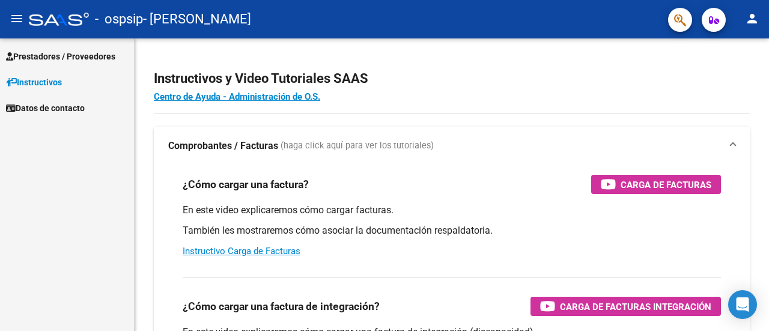
click at [79, 50] on span "Prestadores / Proveedores" at bounding box center [60, 56] width 109 height 13
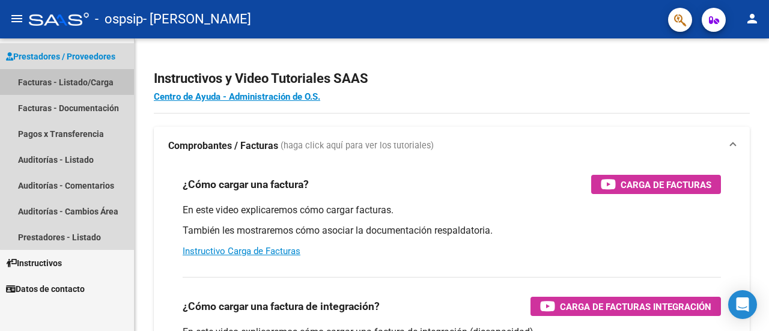
click at [101, 81] on link "Facturas - Listado/Carga" at bounding box center [67, 82] width 134 height 26
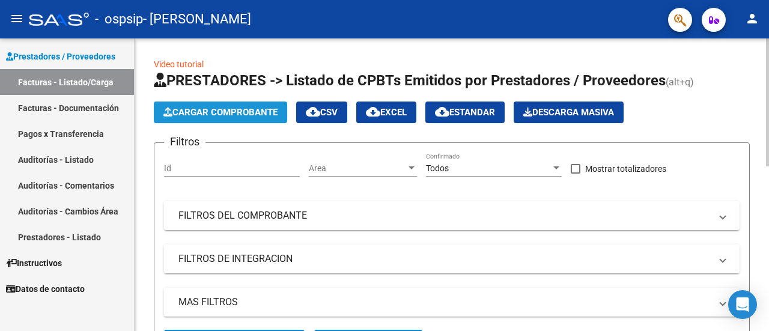
click at [169, 113] on icon "button" at bounding box center [167, 112] width 9 height 9
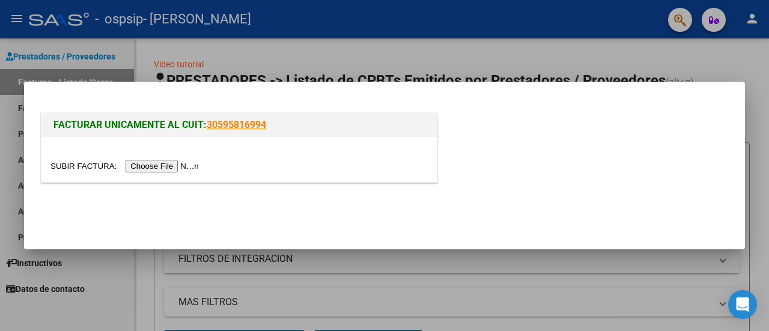
click at [165, 160] on input "file" at bounding box center [126, 166] width 152 height 13
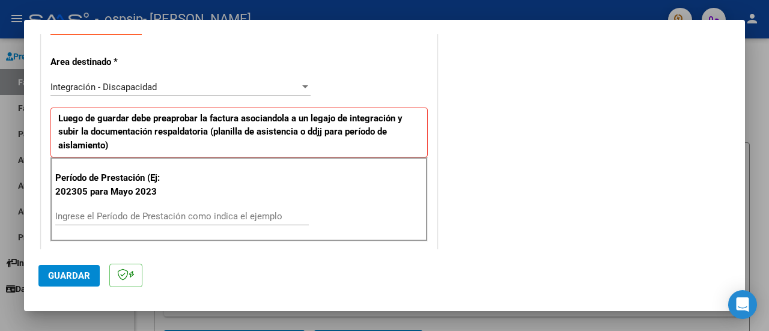
scroll to position [240, 0]
click at [190, 213] on input "Ingrese el Período de Prestación como indica el ejemplo" at bounding box center [182, 215] width 254 height 11
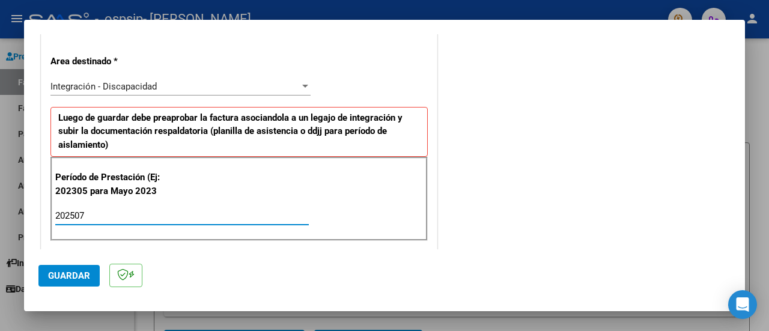
type input "202507"
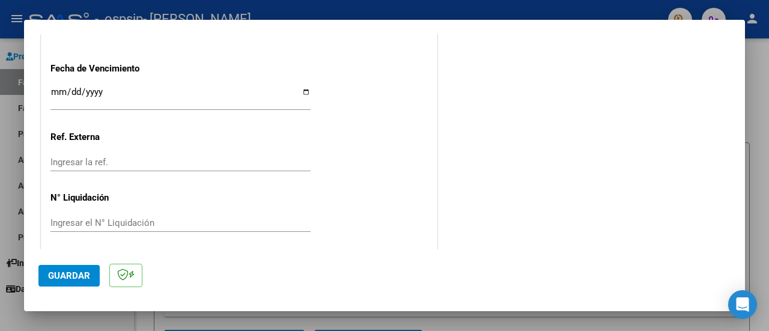
scroll to position [843, 0]
click at [293, 85] on input "Ingresar la fecha" at bounding box center [180, 94] width 260 height 19
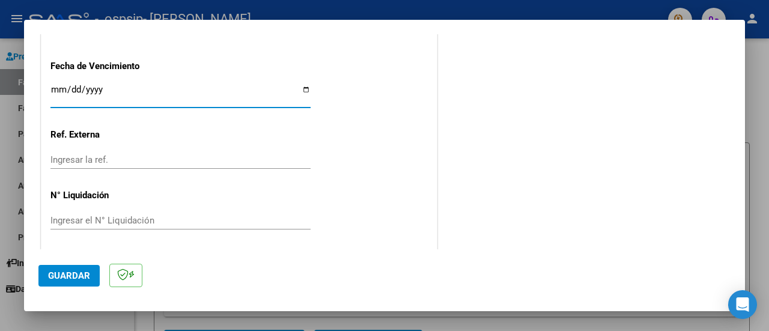
click at [299, 90] on input "Ingresar la fecha" at bounding box center [180, 94] width 260 height 19
type input "[DATE]"
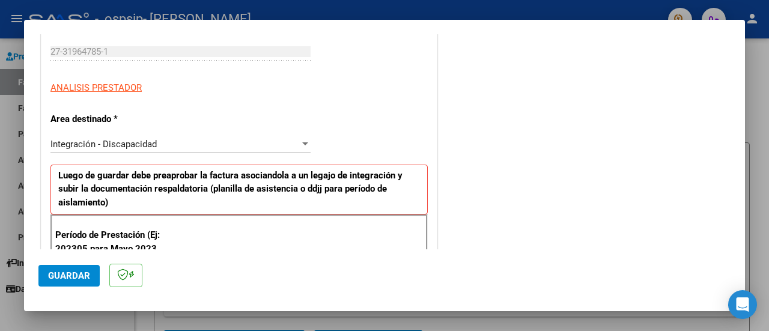
scroll to position [0, 0]
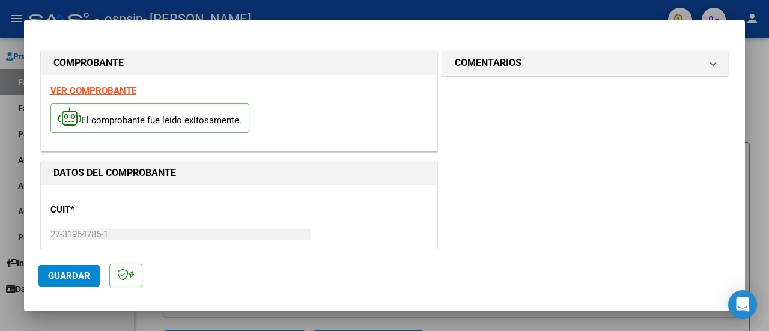
click at [85, 270] on span "Guardar" at bounding box center [69, 275] width 42 height 11
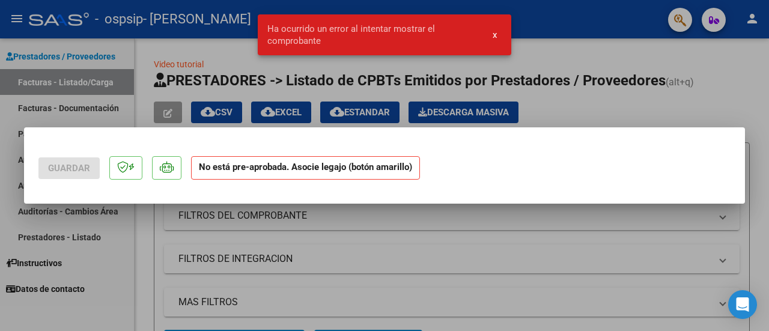
click at [326, 166] on strong "No está pre-aprobada. Asocie legajo (botón amarillo)" at bounding box center [305, 167] width 229 height 23
click at [497, 38] on span "x" at bounding box center [495, 34] width 4 height 11
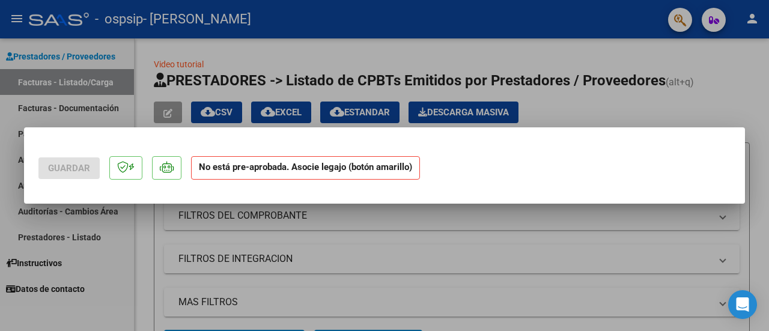
click at [443, 131] on mat-dialog-container "Guardar No está pre-aprobada. Asocie legajo (botón amarillo)" at bounding box center [384, 165] width 721 height 76
click at [419, 156] on mat-dialog-actions "Guardar No está pre-aprobada. Asocie legajo (botón amarillo)" at bounding box center [384, 165] width 692 height 47
click at [236, 177] on strong "No está pre-aprobada. Asocie legajo (botón amarillo)" at bounding box center [305, 167] width 229 height 23
click at [232, 168] on strong "No está pre-aprobada. Asocie legajo (botón amarillo)" at bounding box center [305, 167] width 229 height 23
click at [247, 194] on mat-dialog-container "Guardar No está pre-aprobada. Asocie legajo (botón amarillo)" at bounding box center [384, 165] width 721 height 76
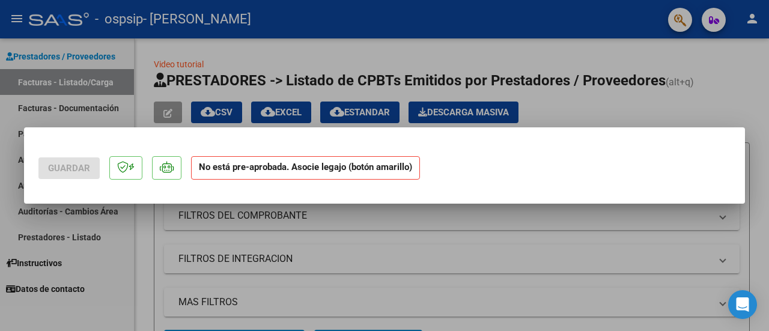
click at [148, 284] on div at bounding box center [384, 165] width 769 height 331
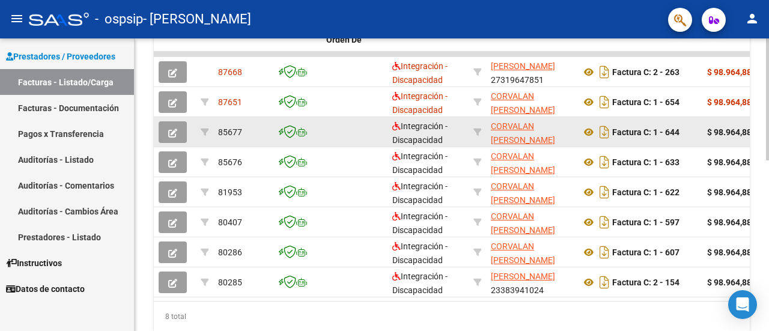
scroll to position [240, 0]
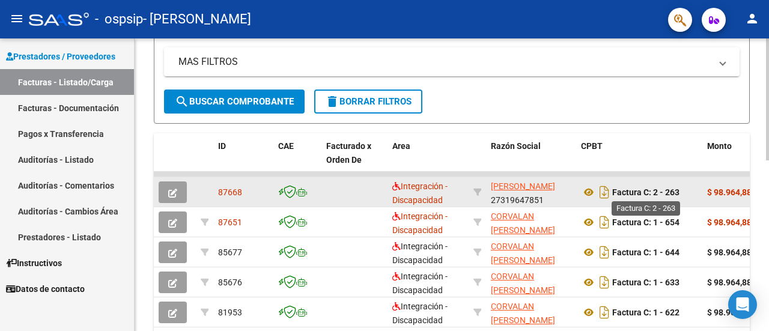
click at [673, 190] on strong "Factura C: 2 - 263" at bounding box center [645, 192] width 67 height 10
click at [184, 196] on button "button" at bounding box center [173, 192] width 28 height 22
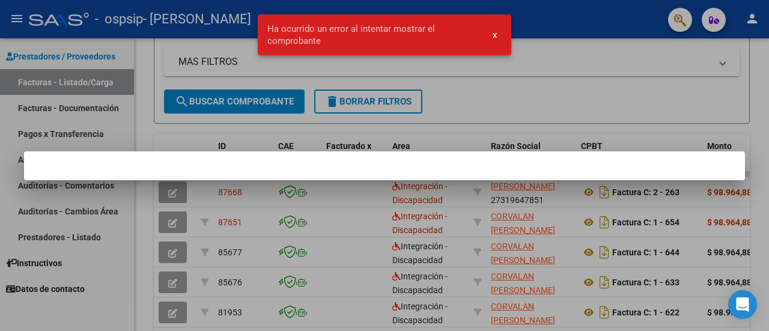
click at [213, 136] on div at bounding box center [384, 165] width 769 height 331
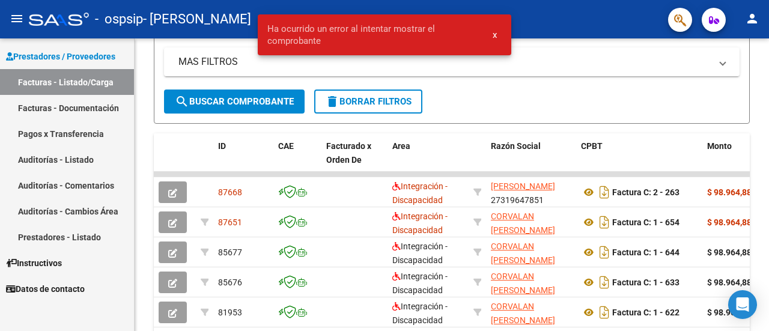
click at [495, 37] on span "x" at bounding box center [495, 34] width 4 height 11
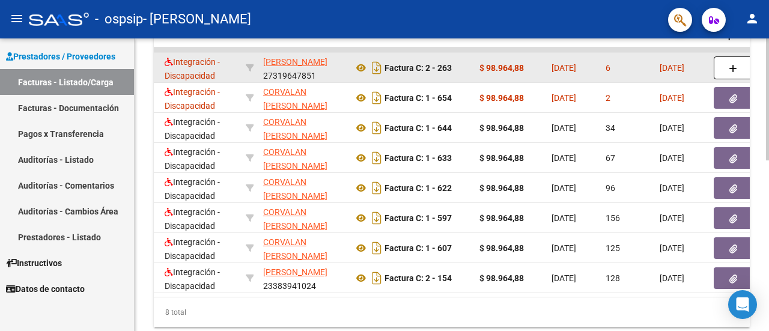
scroll to position [287, 0]
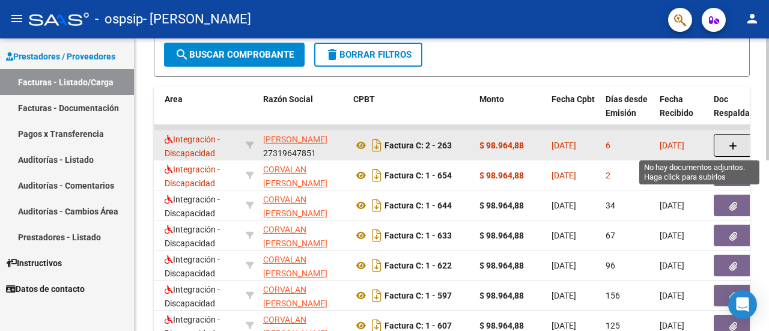
click at [729, 148] on icon "button" at bounding box center [733, 146] width 8 height 9
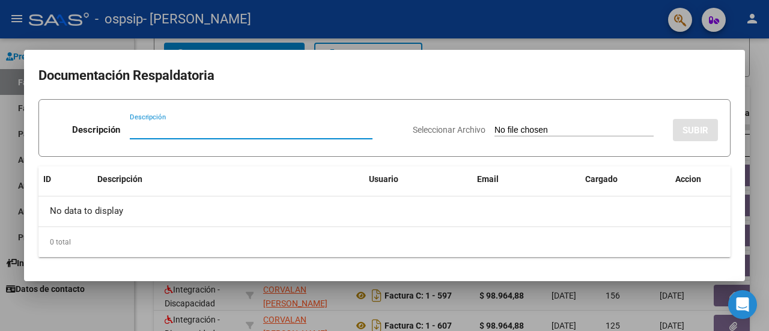
click at [109, 127] on p "Descripción" at bounding box center [96, 130] width 48 height 14
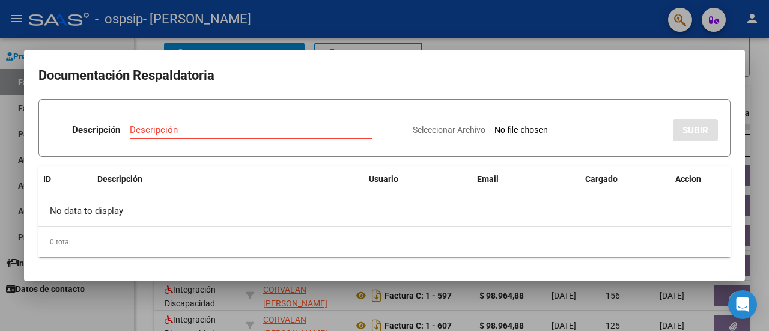
click at [174, 121] on div "Descripción" at bounding box center [251, 130] width 243 height 18
click at [169, 130] on input "Descripción" at bounding box center [251, 129] width 243 height 11
click at [144, 49] on div at bounding box center [384, 165] width 769 height 331
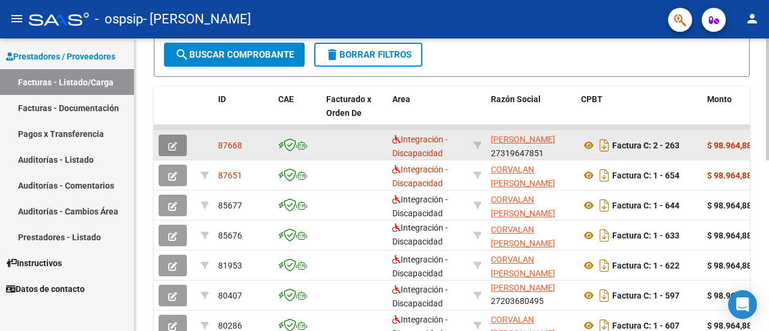
click at [168, 150] on button "button" at bounding box center [173, 146] width 28 height 22
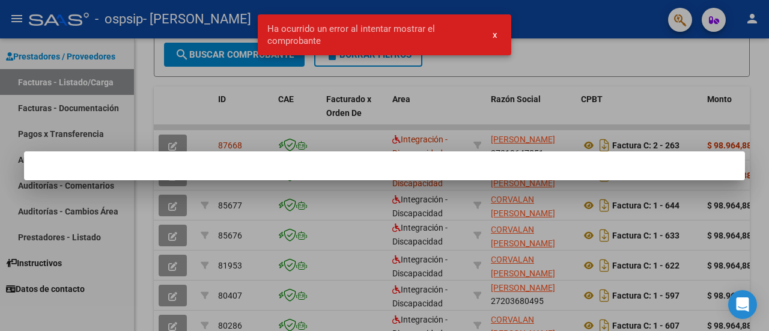
click at [179, 139] on div at bounding box center [384, 165] width 769 height 331
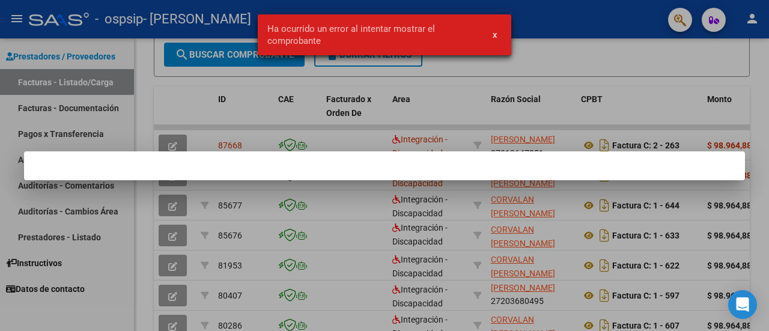
click at [179, 139] on div at bounding box center [384, 165] width 769 height 331
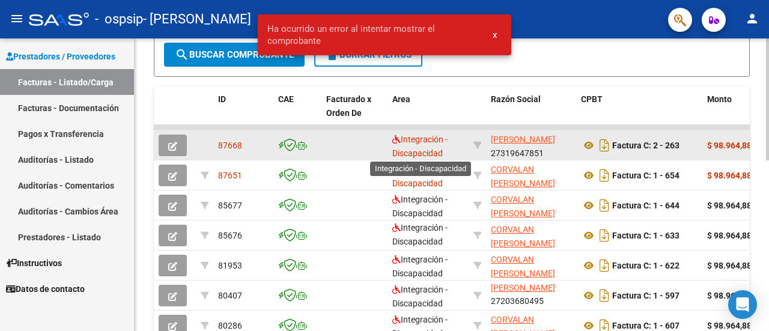
click at [434, 148] on span "Integración - Discapacidad" at bounding box center [419, 146] width 55 height 23
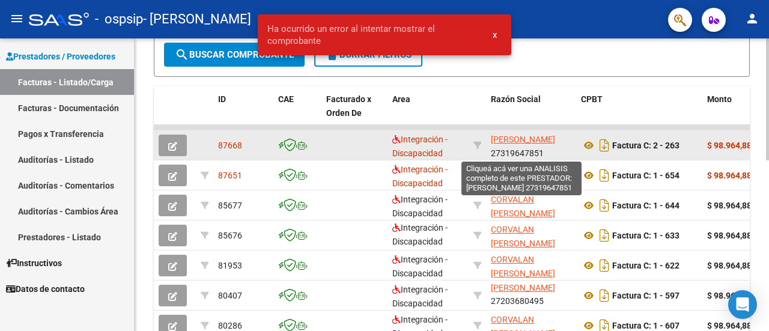
click at [531, 138] on span "[PERSON_NAME]" at bounding box center [523, 140] width 64 height 10
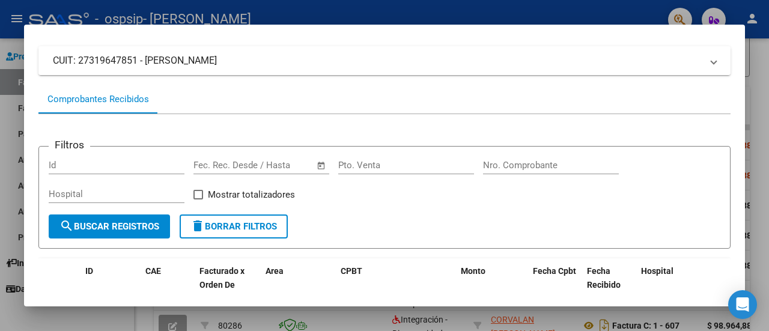
scroll to position [0, 0]
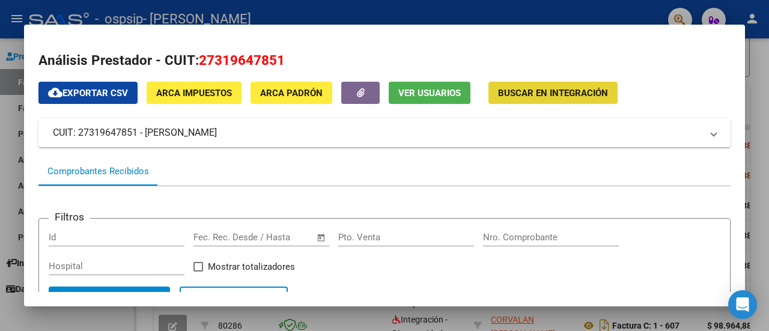
click at [520, 97] on span "Buscar en Integración" at bounding box center [553, 93] width 110 height 11
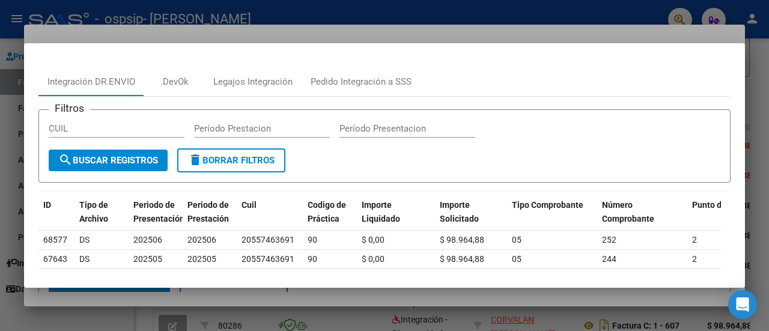
click at [395, 35] on div at bounding box center [384, 165] width 769 height 331
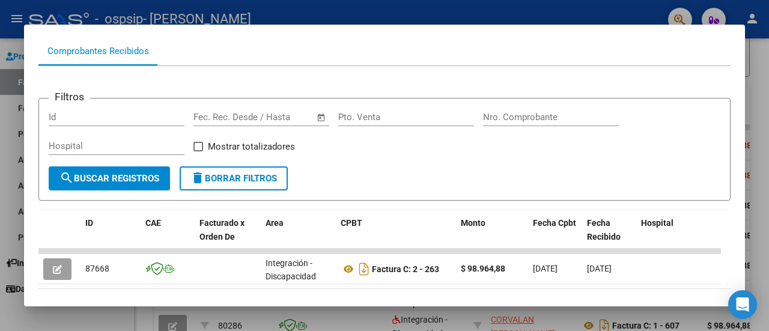
scroll to position [178, 0]
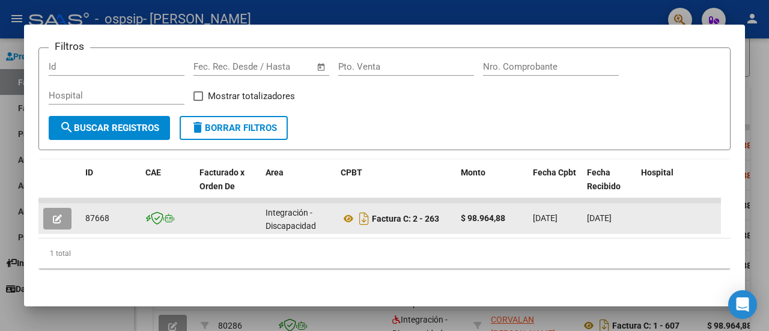
click at [58, 214] on icon "button" at bounding box center [57, 218] width 9 height 9
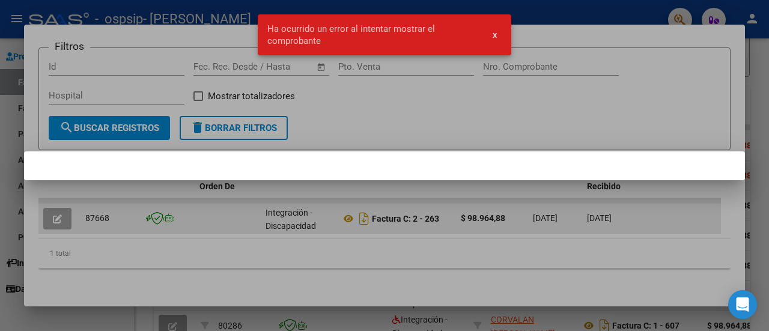
click at [58, 211] on div at bounding box center [384, 165] width 769 height 331
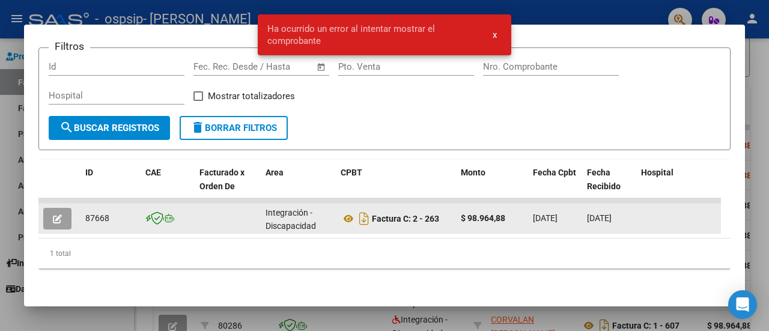
click at [58, 214] on icon "button" at bounding box center [57, 218] width 9 height 9
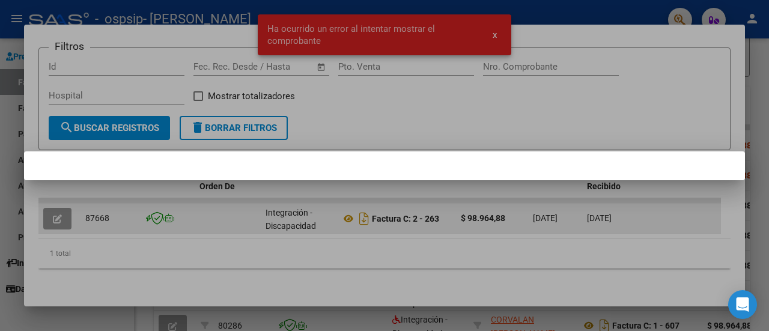
click at [58, 211] on div at bounding box center [384, 165] width 769 height 331
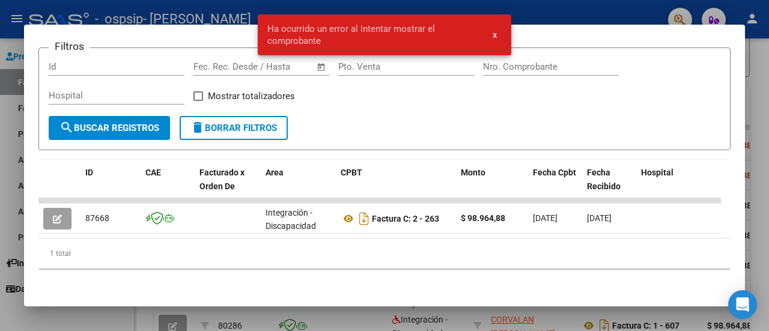
click at [498, 33] on button "x" at bounding box center [494, 35] width 23 height 22
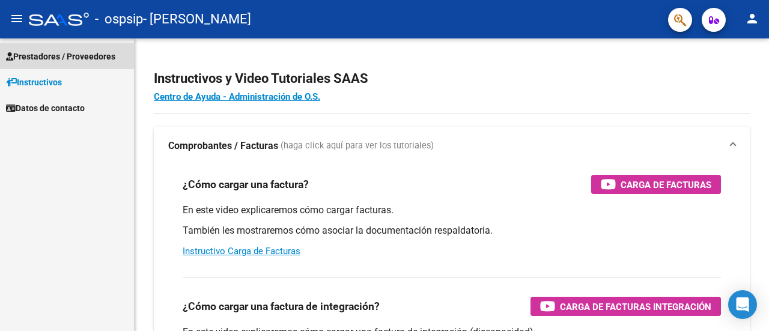
click at [74, 58] on span "Prestadores / Proveedores" at bounding box center [60, 56] width 109 height 13
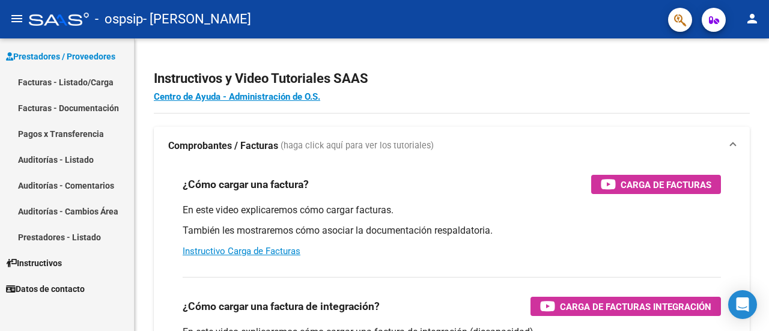
click at [78, 87] on link "Facturas - Listado/Carga" at bounding box center [67, 82] width 134 height 26
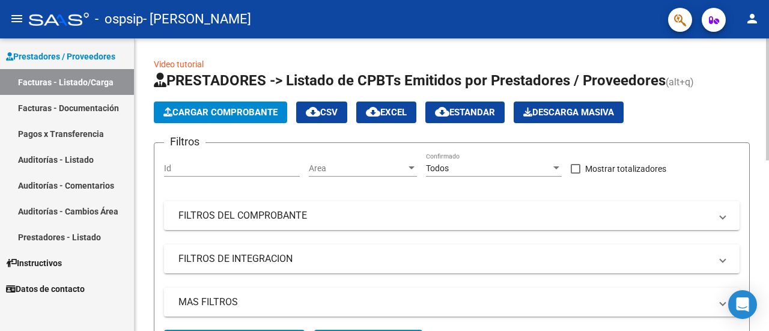
click at [172, 111] on icon "button" at bounding box center [167, 112] width 9 height 9
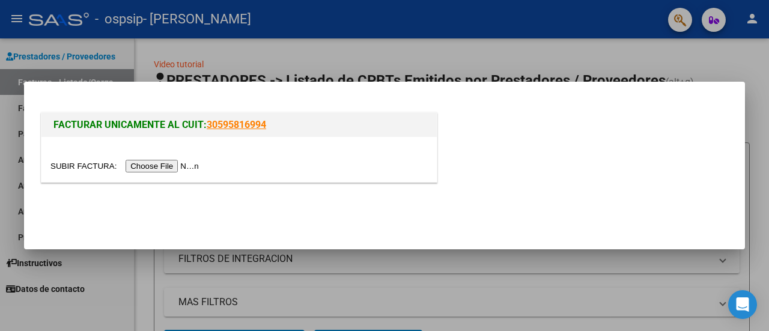
click at [178, 167] on input "file" at bounding box center [126, 166] width 152 height 13
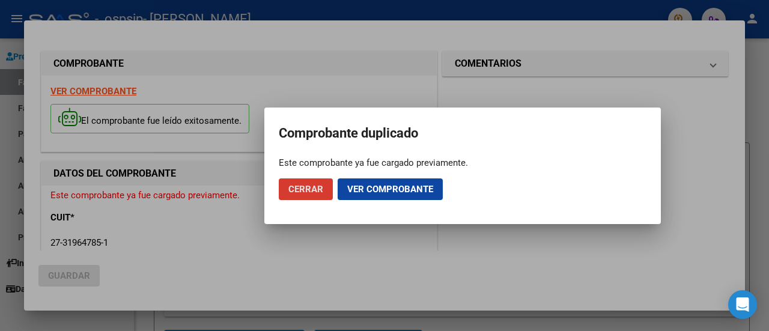
click at [359, 189] on span "Ver comprobante" at bounding box center [390, 189] width 86 height 11
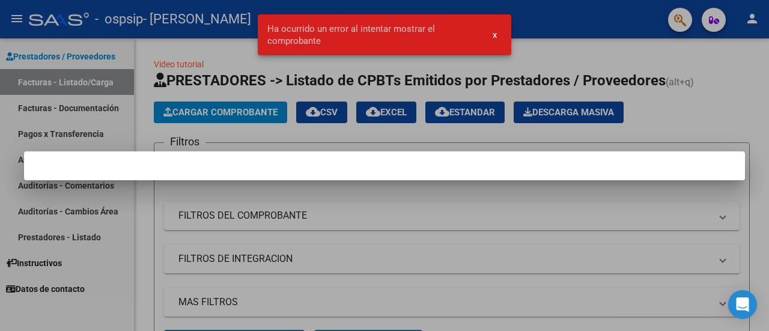
click at [493, 33] on span "x" at bounding box center [495, 34] width 4 height 11
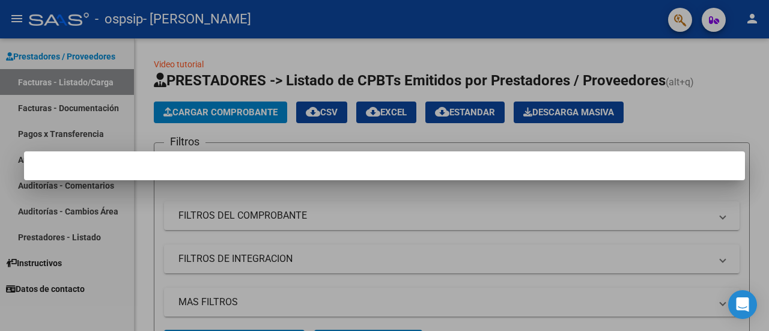
click at [232, 132] on div at bounding box center [384, 165] width 769 height 331
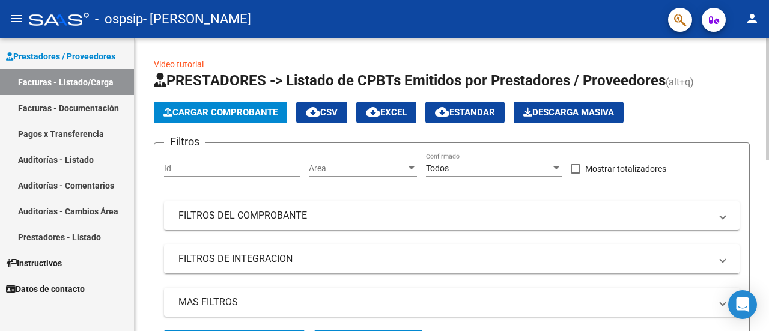
click at [186, 111] on span "Cargar Comprobante" at bounding box center [220, 112] width 114 height 11
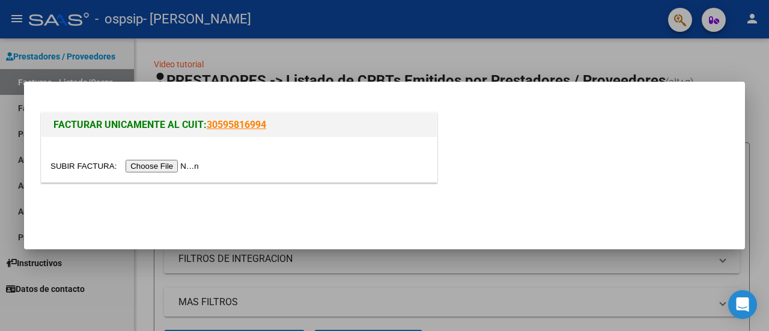
click at [191, 165] on input "file" at bounding box center [126, 166] width 152 height 13
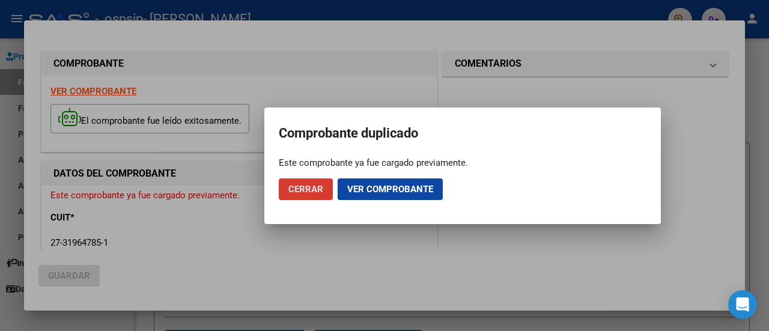
click at [245, 220] on div at bounding box center [384, 165] width 769 height 331
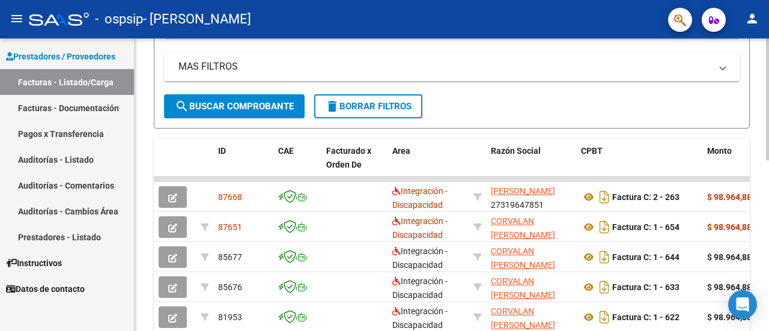
scroll to position [300, 0]
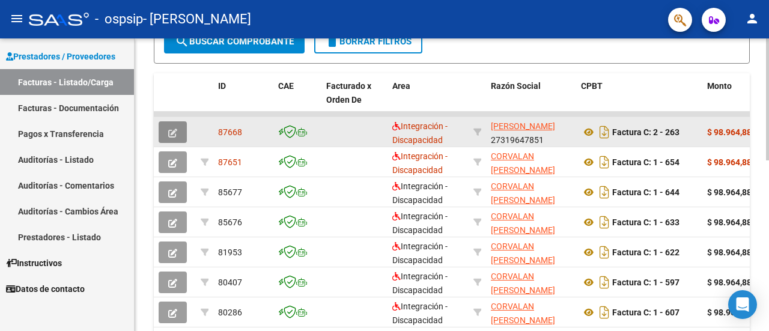
click at [184, 133] on button "button" at bounding box center [173, 132] width 28 height 22
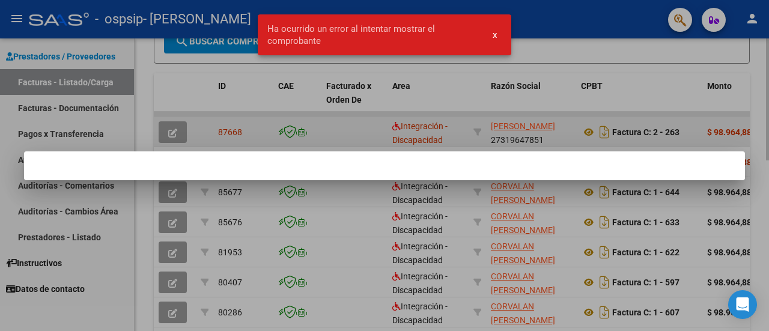
click at [362, 143] on div at bounding box center [384, 165] width 769 height 331
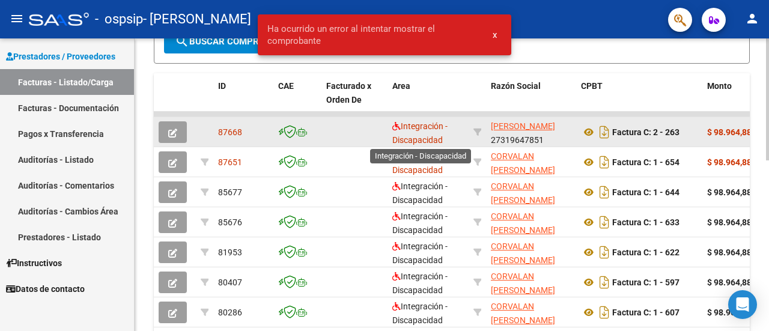
click at [431, 140] on span "Integración - Discapacidad" at bounding box center [419, 132] width 55 height 23
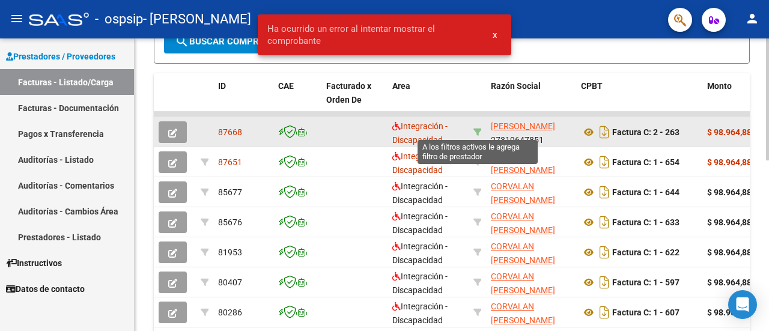
click at [475, 129] on icon at bounding box center [477, 132] width 8 height 8
type input "27319647851"
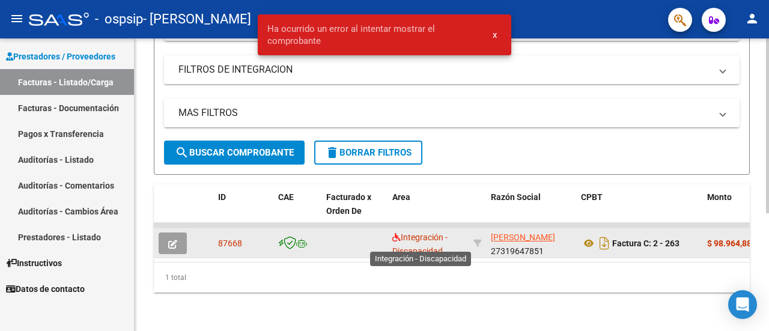
scroll to position [2, 0]
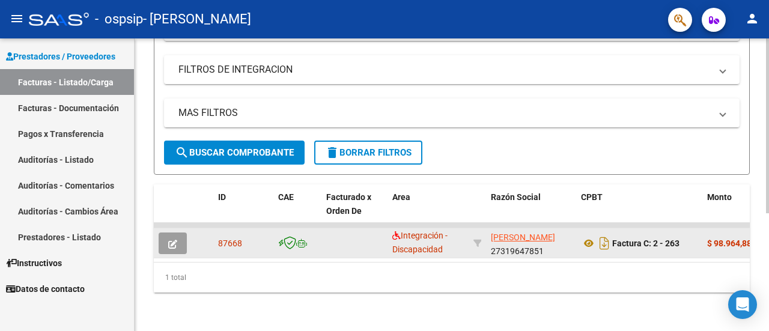
click at [555, 231] on app-link-go-to "[PERSON_NAME]" at bounding box center [523, 238] width 64 height 14
click at [595, 236] on icon at bounding box center [589, 243] width 16 height 14
click at [606, 237] on icon "Descargar documento" at bounding box center [605, 243] width 16 height 19
click at [738, 238] on strong "$ 98.964,88" at bounding box center [729, 243] width 44 height 10
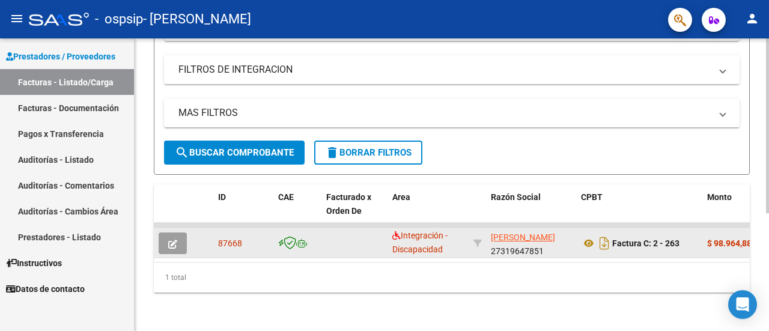
click at [738, 238] on strong "$ 98.964,88" at bounding box center [729, 243] width 44 height 10
click at [175, 240] on icon "button" at bounding box center [172, 244] width 9 height 9
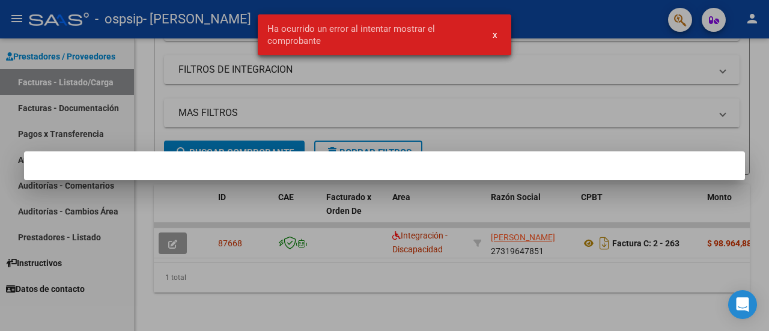
click at [186, 258] on div at bounding box center [384, 165] width 769 height 331
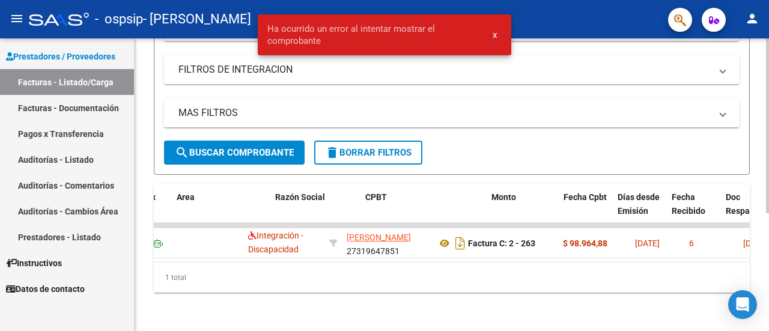
scroll to position [0, 688]
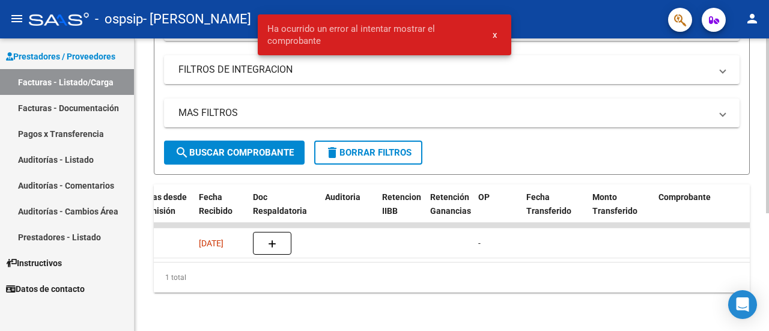
drag, startPoint x: 410, startPoint y: 273, endPoint x: 328, endPoint y: 273, distance: 81.7
click at [328, 273] on div "1 total" at bounding box center [452, 278] width 596 height 30
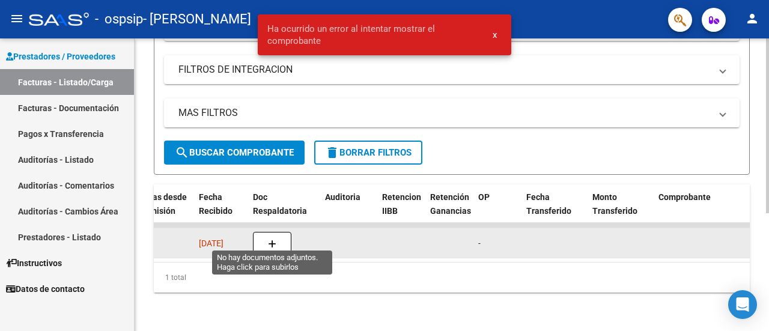
click at [279, 232] on button "button" at bounding box center [272, 243] width 38 height 23
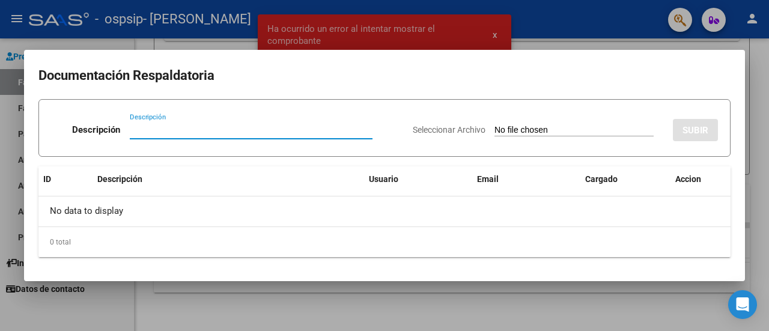
click at [494, 127] on input "Seleccionar Archivo" at bounding box center [573, 130] width 159 height 11
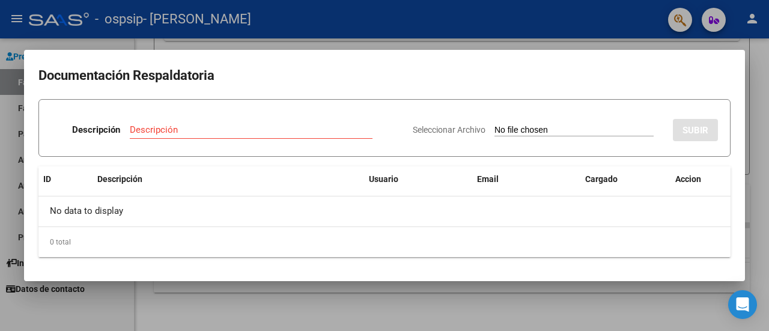
type input "C:\fakepath\Gonzalo julio psicom.pdf"
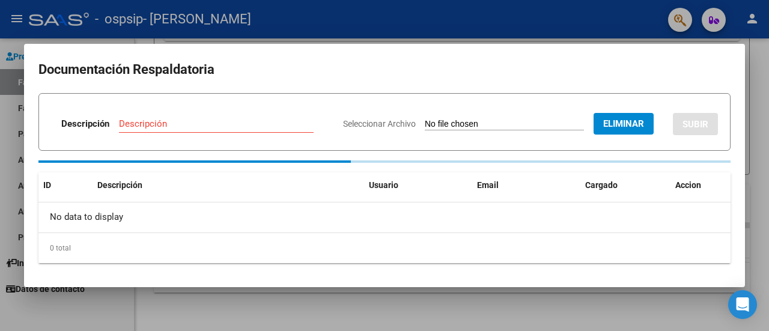
click at [171, 123] on input "Descripción" at bounding box center [216, 123] width 195 height 11
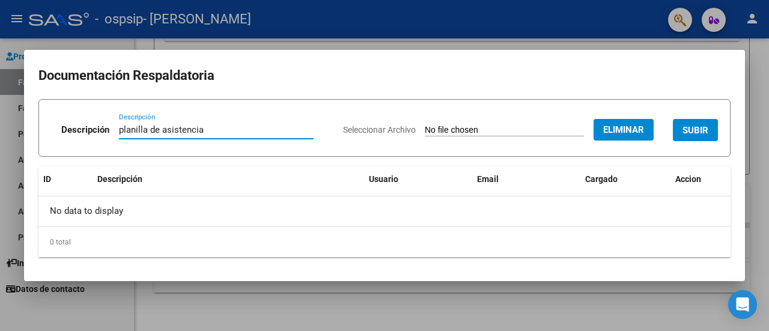
type input "planilla de asistencia"
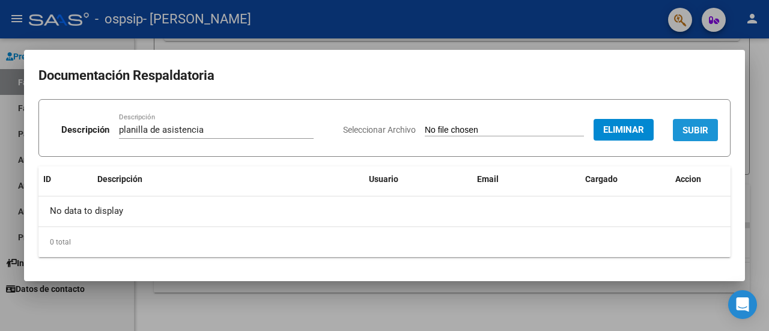
click at [692, 124] on button "SUBIR" at bounding box center [695, 130] width 45 height 22
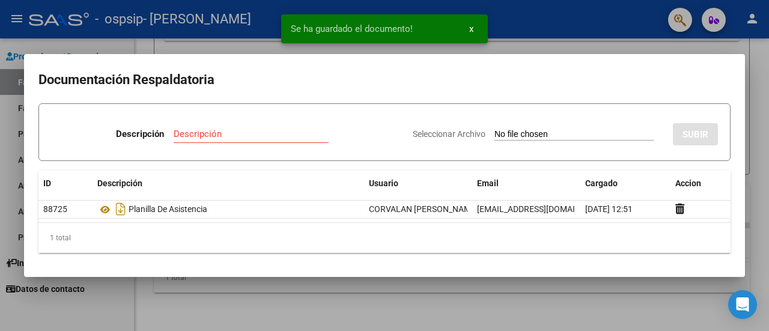
click at [563, 44] on div at bounding box center [384, 165] width 769 height 331
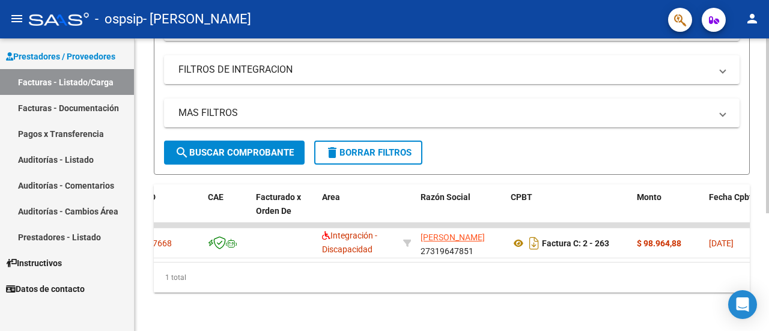
scroll to position [0, 0]
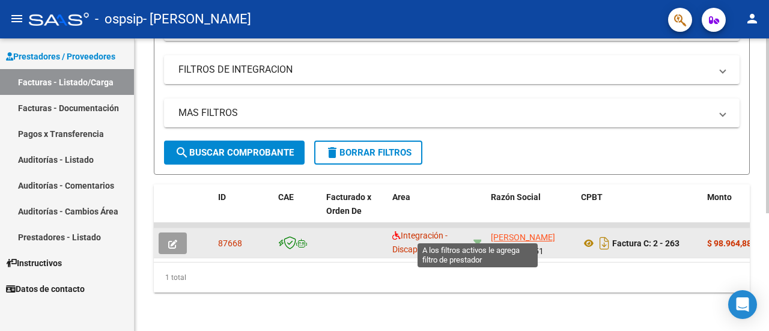
click at [478, 239] on icon at bounding box center [477, 243] width 8 height 8
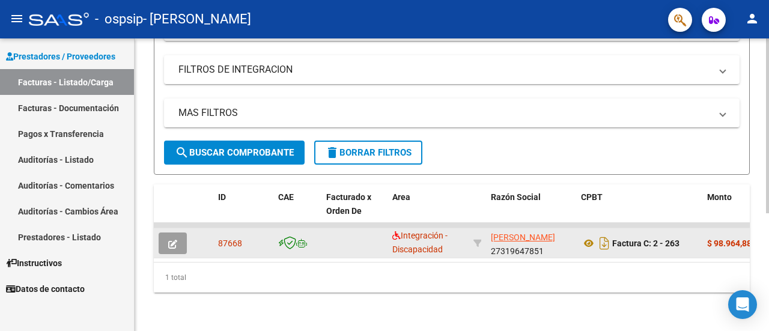
click at [478, 238] on div at bounding box center [477, 244] width 8 height 14
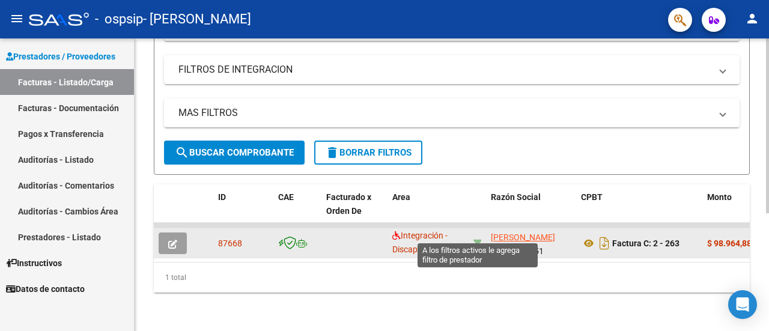
click at [481, 239] on icon at bounding box center [477, 243] width 8 height 8
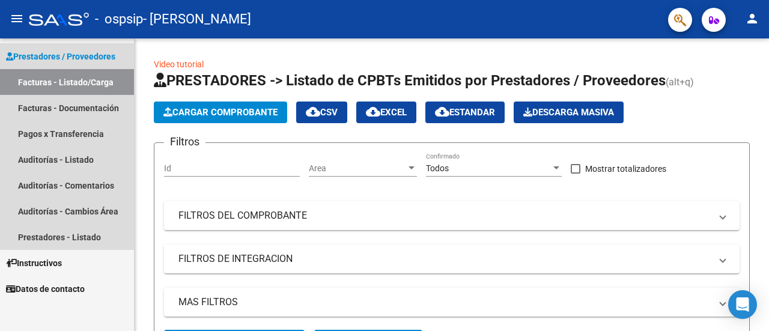
click at [103, 81] on link "Facturas - Listado/Carga" at bounding box center [67, 82] width 134 height 26
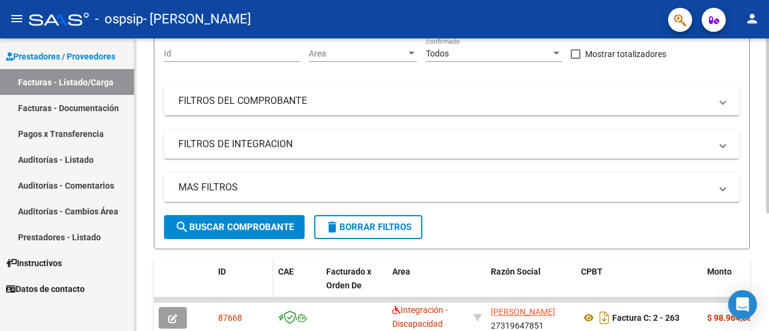
scroll to position [197, 0]
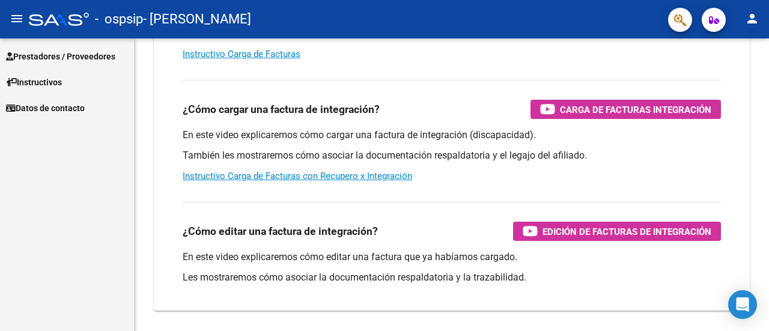
click at [60, 62] on span "Prestadores / Proveedores" at bounding box center [60, 56] width 109 height 13
